Goal: Communication & Community: Answer question/provide support

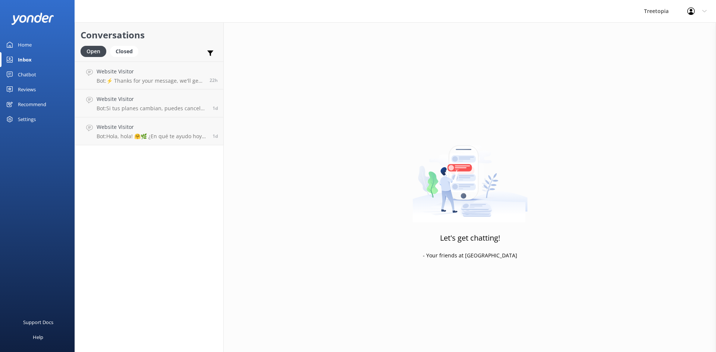
click at [130, 135] on p "Bot: Hola, hola! 🤗🌿 ¿En qué te ayudo hoy? ¡Estoy lista para la aventura! 🚀." at bounding box center [152, 136] width 110 height 7
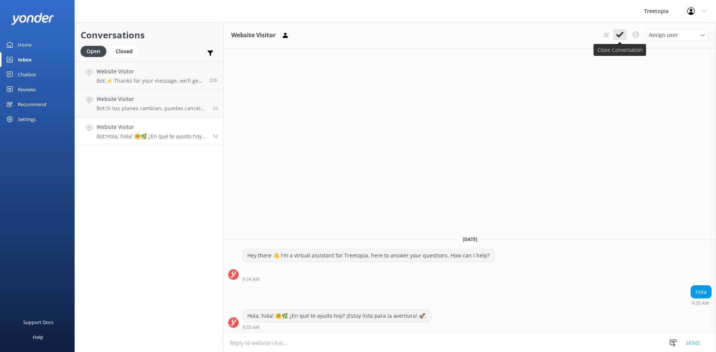
click at [623, 33] on use at bounding box center [619, 35] width 7 height 6
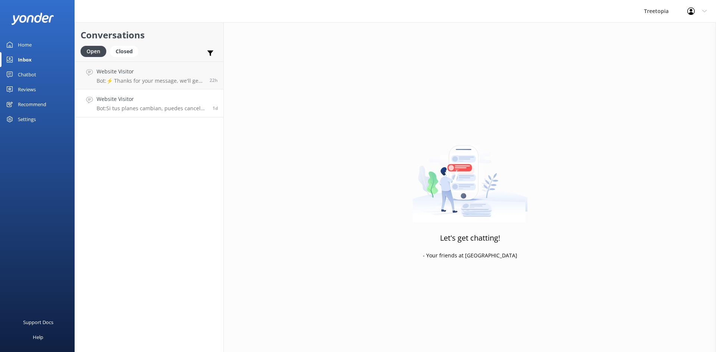
click at [134, 109] on p "Bot: Si tus planes cambian, puedes cancelar tu reserva hasta 48 horas antes de …" at bounding box center [152, 108] width 110 height 7
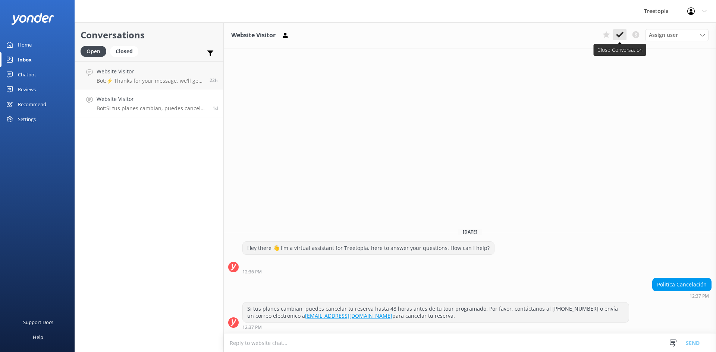
click at [621, 35] on use at bounding box center [619, 35] width 7 height 6
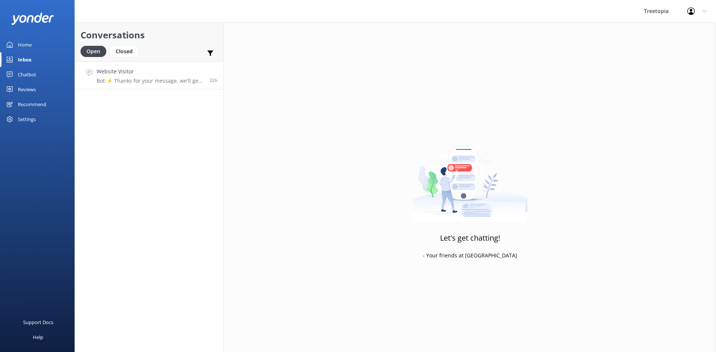
click at [171, 81] on p "Bot: ⚡ Thanks for your message, we'll get back to you as soon as we can. You're…" at bounding box center [150, 81] width 107 height 7
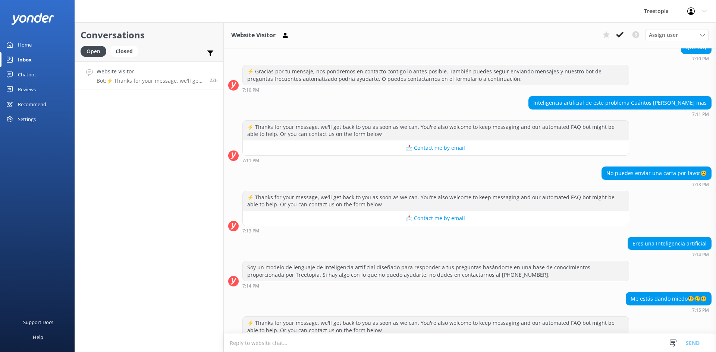
scroll to position [141, 0]
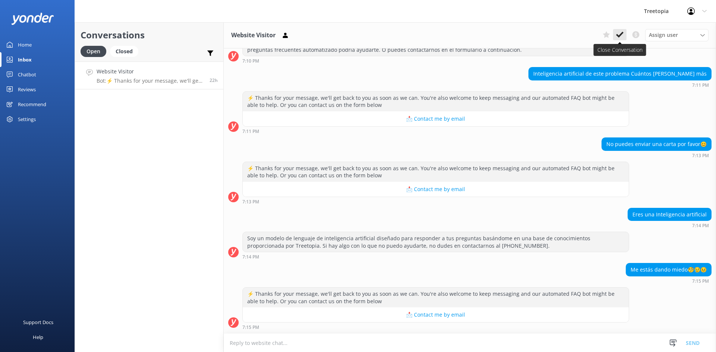
click at [618, 35] on use at bounding box center [619, 35] width 7 height 6
